Goal: Transaction & Acquisition: Purchase product/service

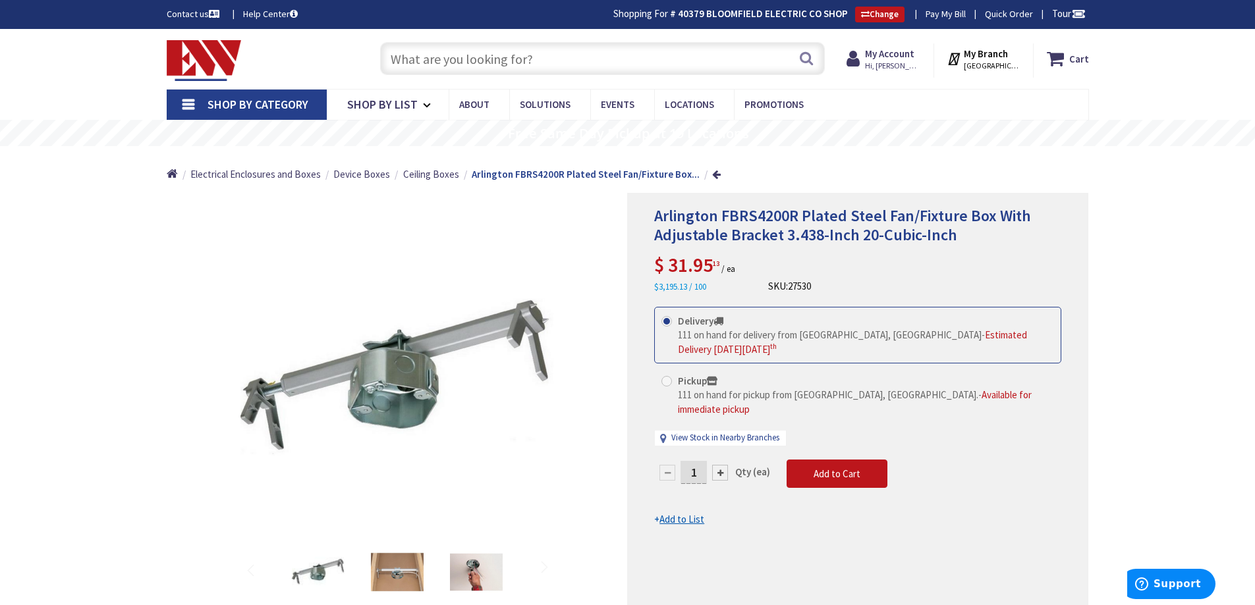
click at [511, 44] on input "text" at bounding box center [602, 58] width 445 height 33
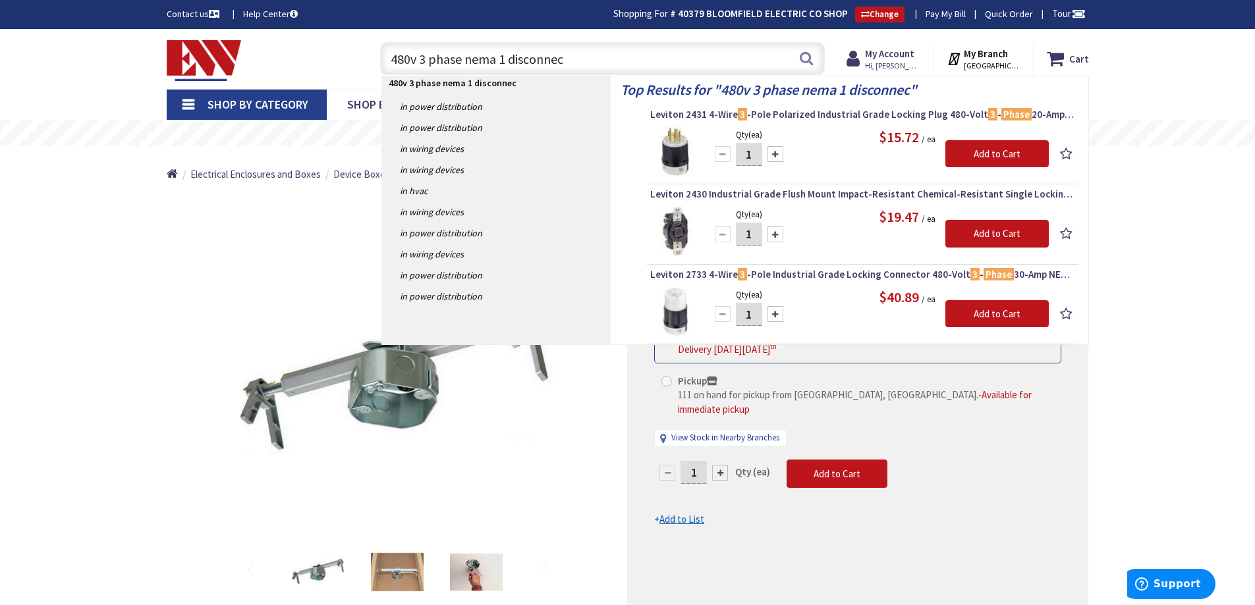
type input "480v 3 phase nema 1 disconnect"
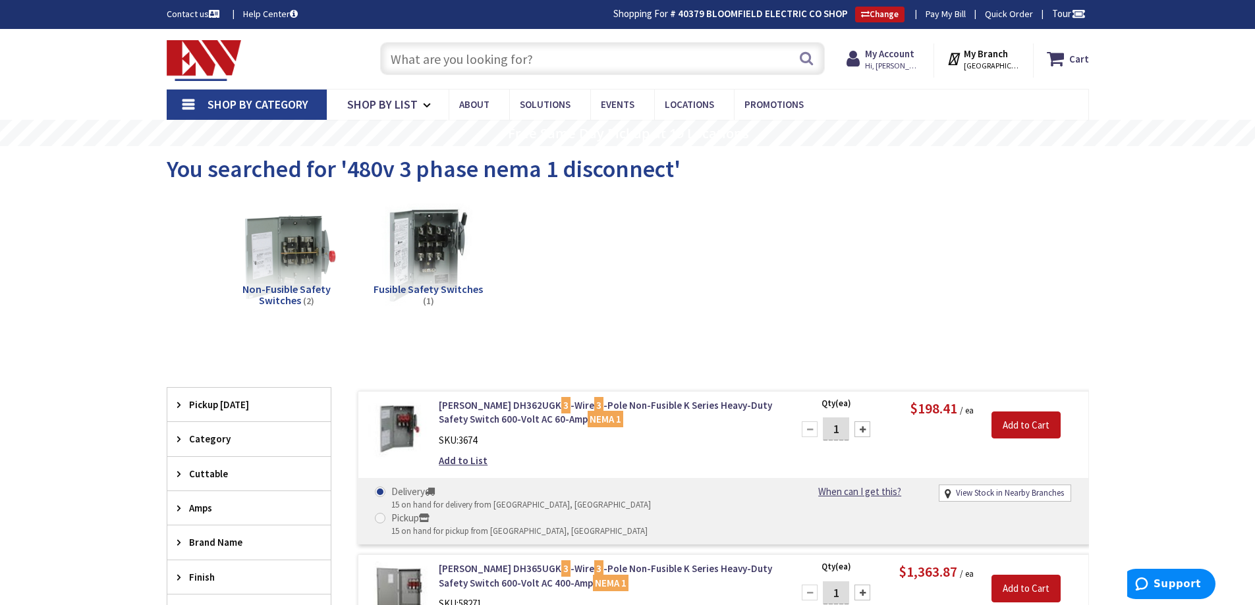
click at [479, 55] on input "text" at bounding box center [602, 58] width 445 height 33
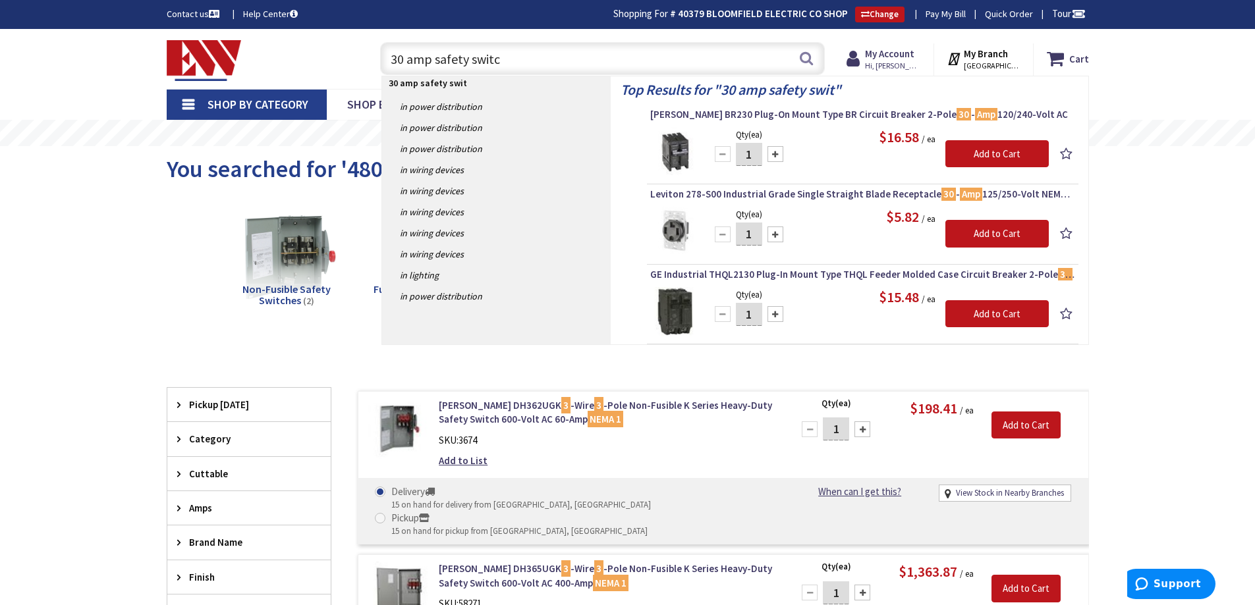
type input "30 amp safety switch"
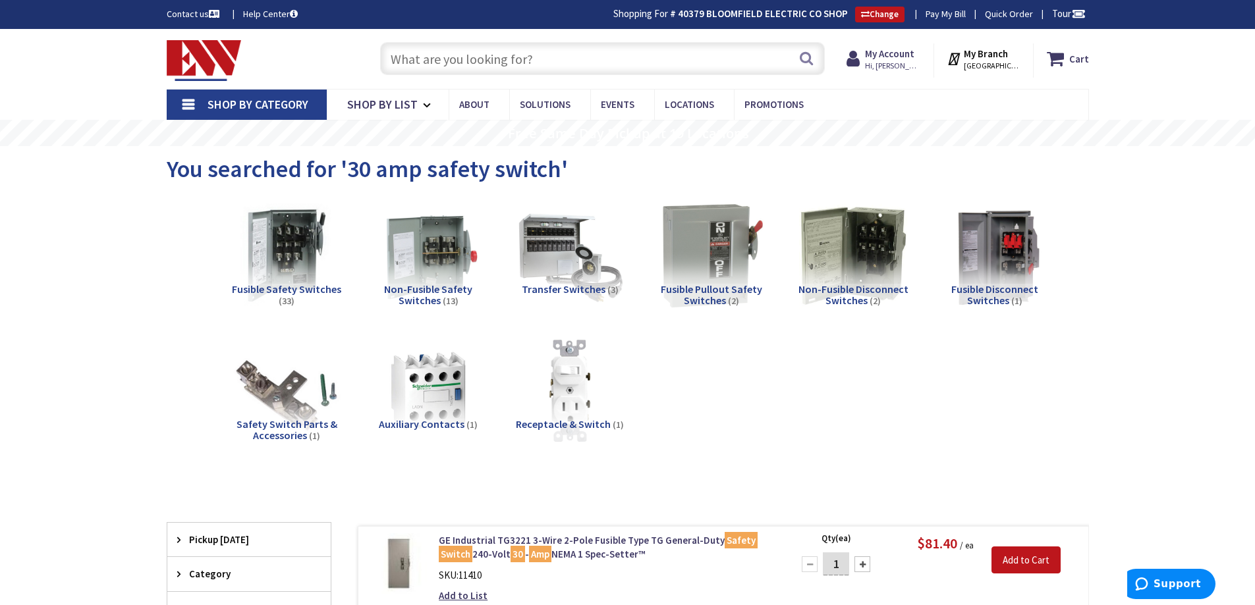
click at [489, 51] on input "text" at bounding box center [602, 58] width 445 height 33
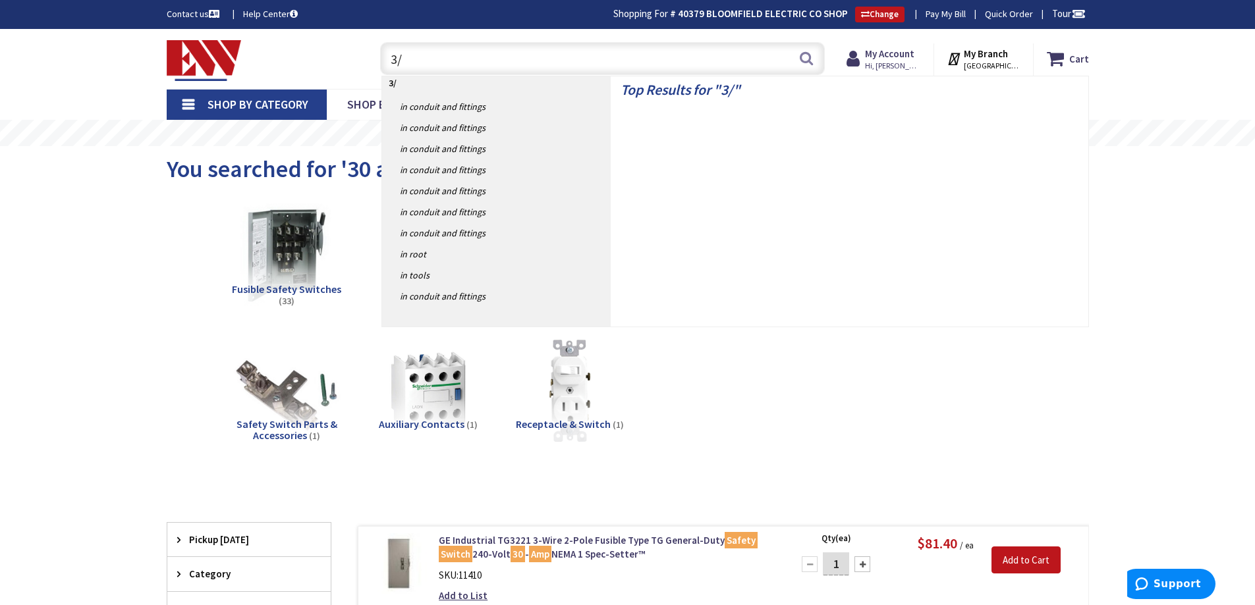
type input "3"
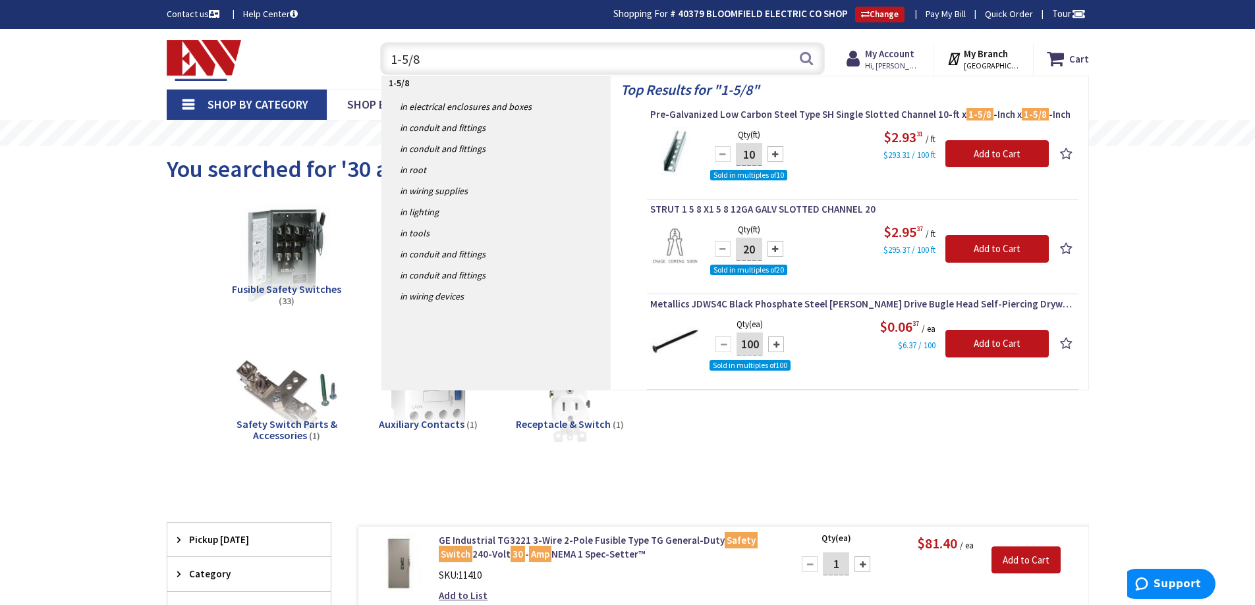
drag, startPoint x: 364, startPoint y: 67, endPoint x: 222, endPoint y: 75, distance: 141.9
click at [222, 74] on div "Toggle Nav 1-5/8 1-5/8 Search Cart My Cart Close You have no items in your shop…" at bounding box center [628, 59] width 942 height 44
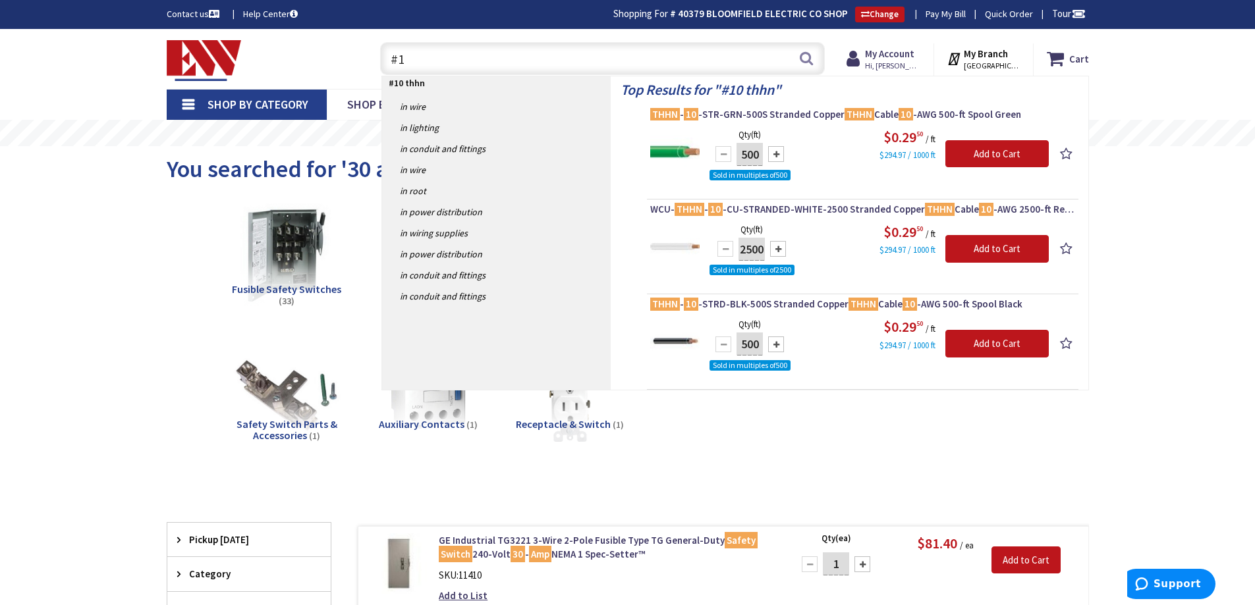
type input "#"
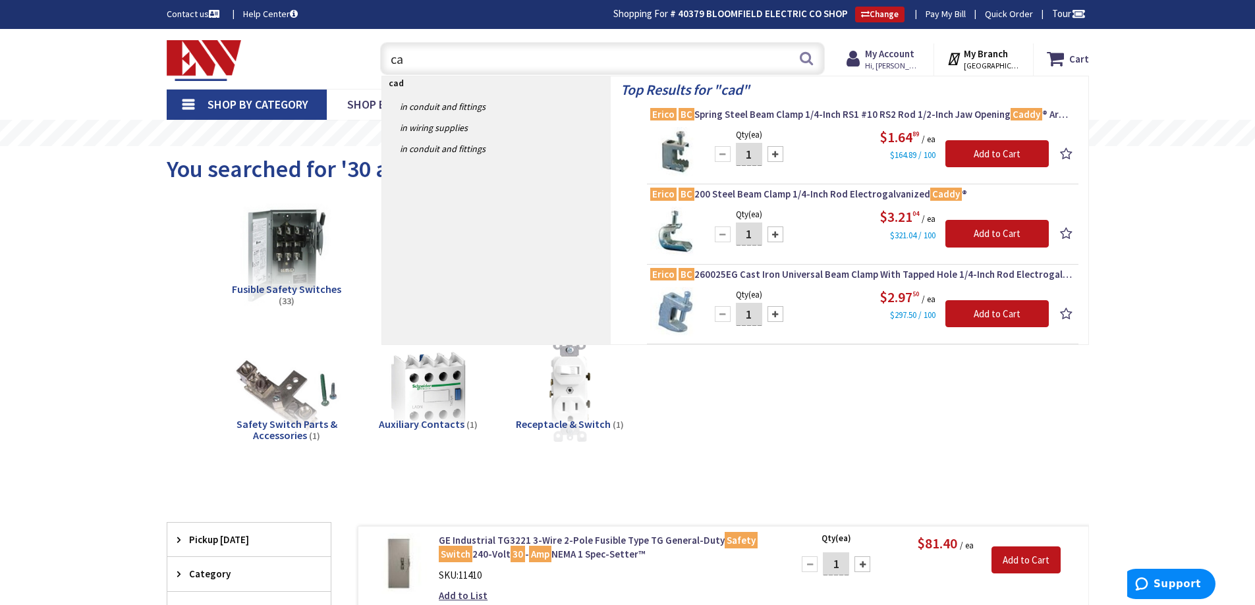
type input "c"
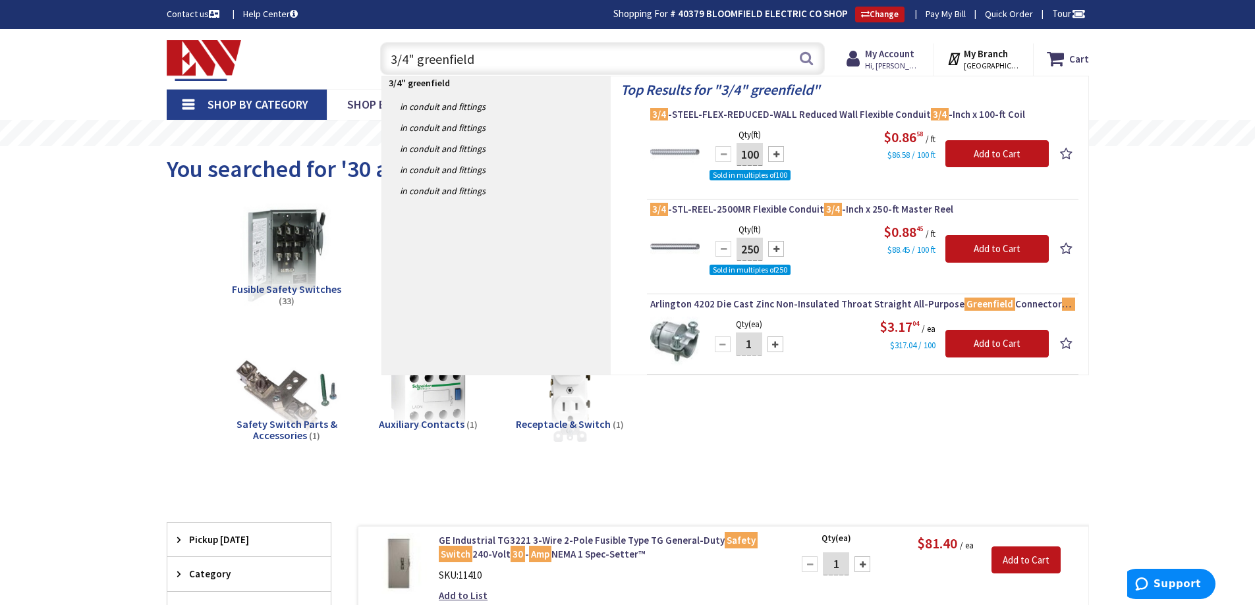
type input "3/4" greenfield"
